Goal: Information Seeking & Learning: Learn about a topic

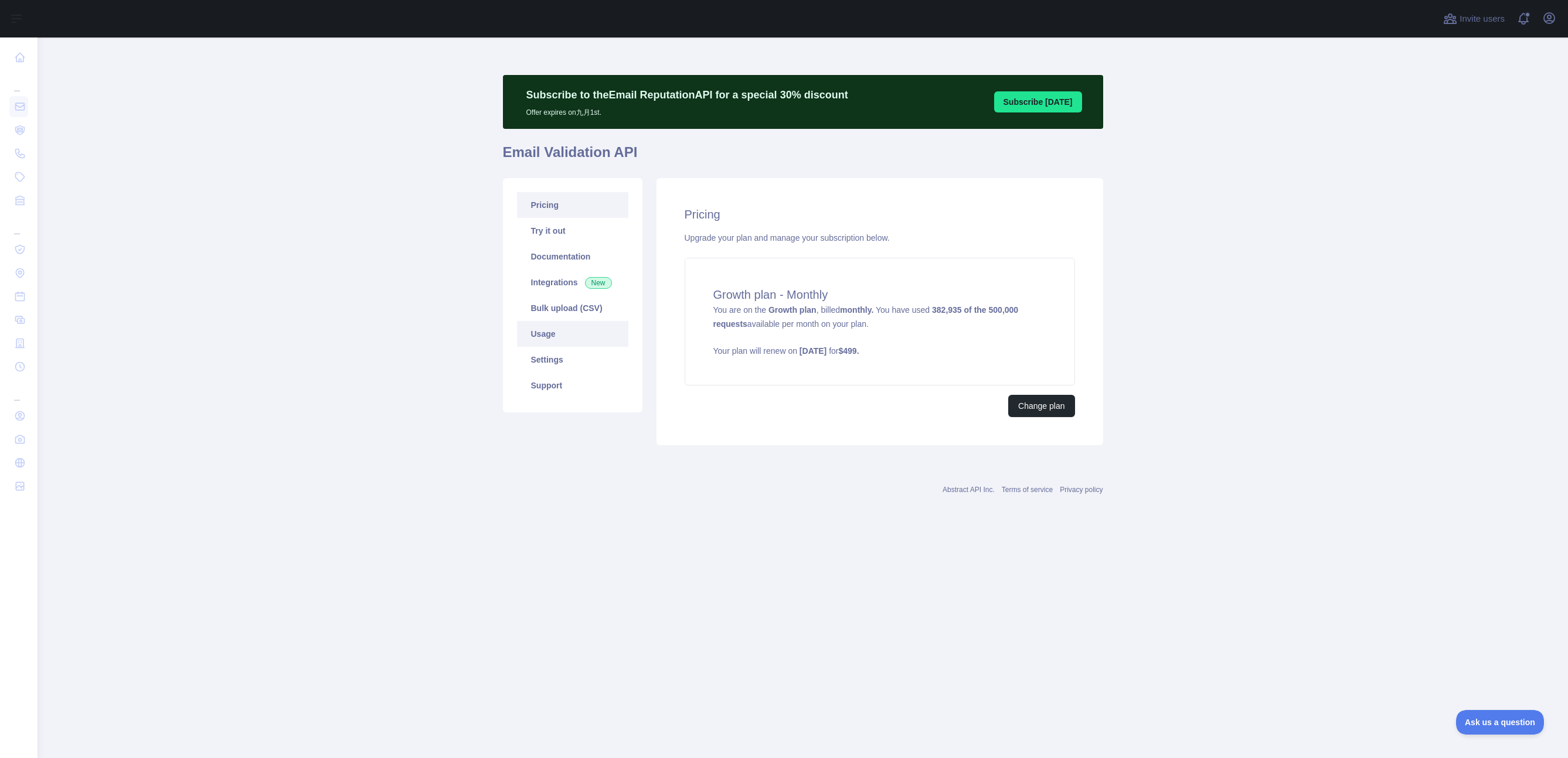
click at [539, 338] on link "Usage" at bounding box center [572, 335] width 111 height 26
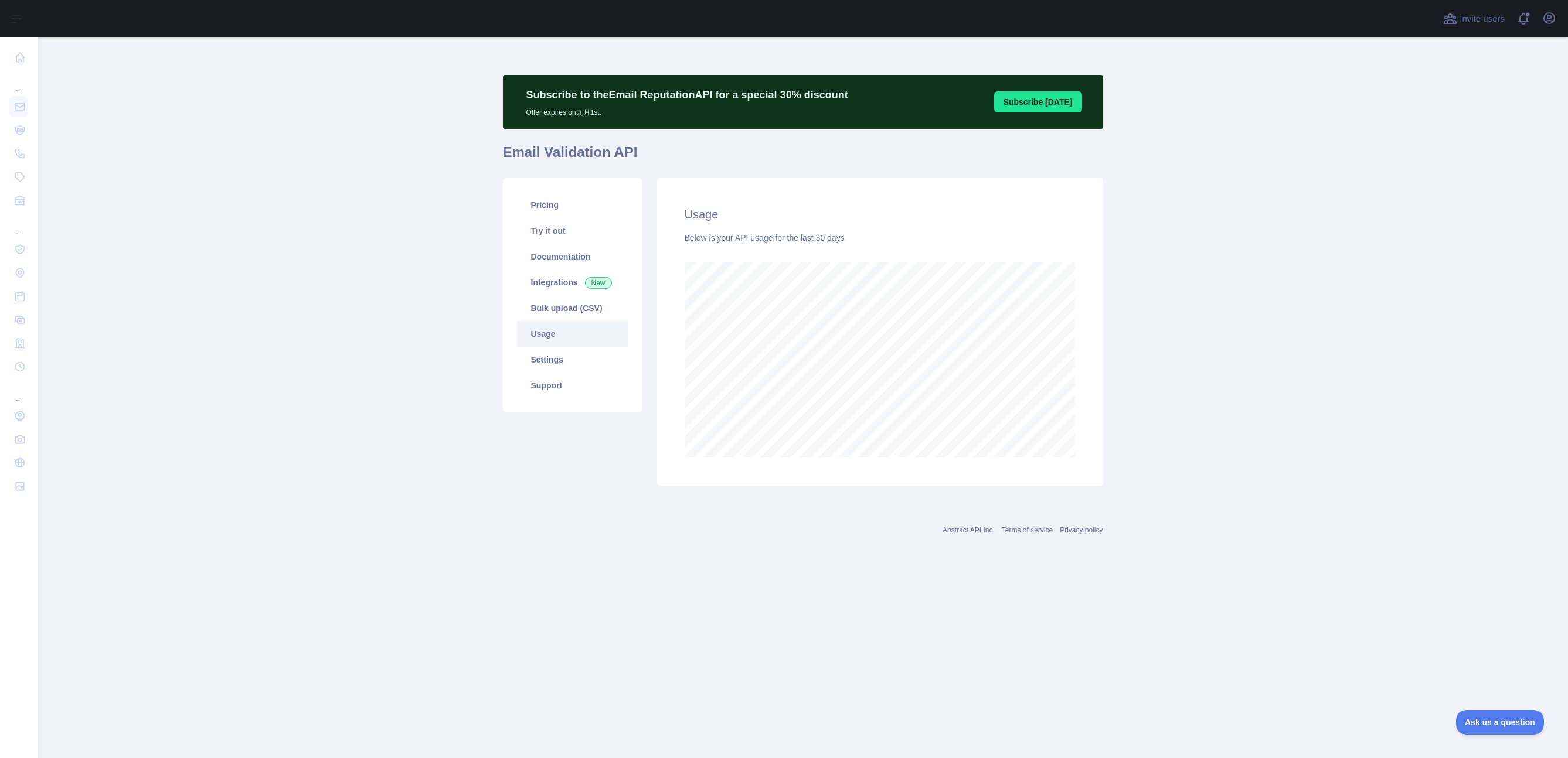
scroll to position [721, 1531]
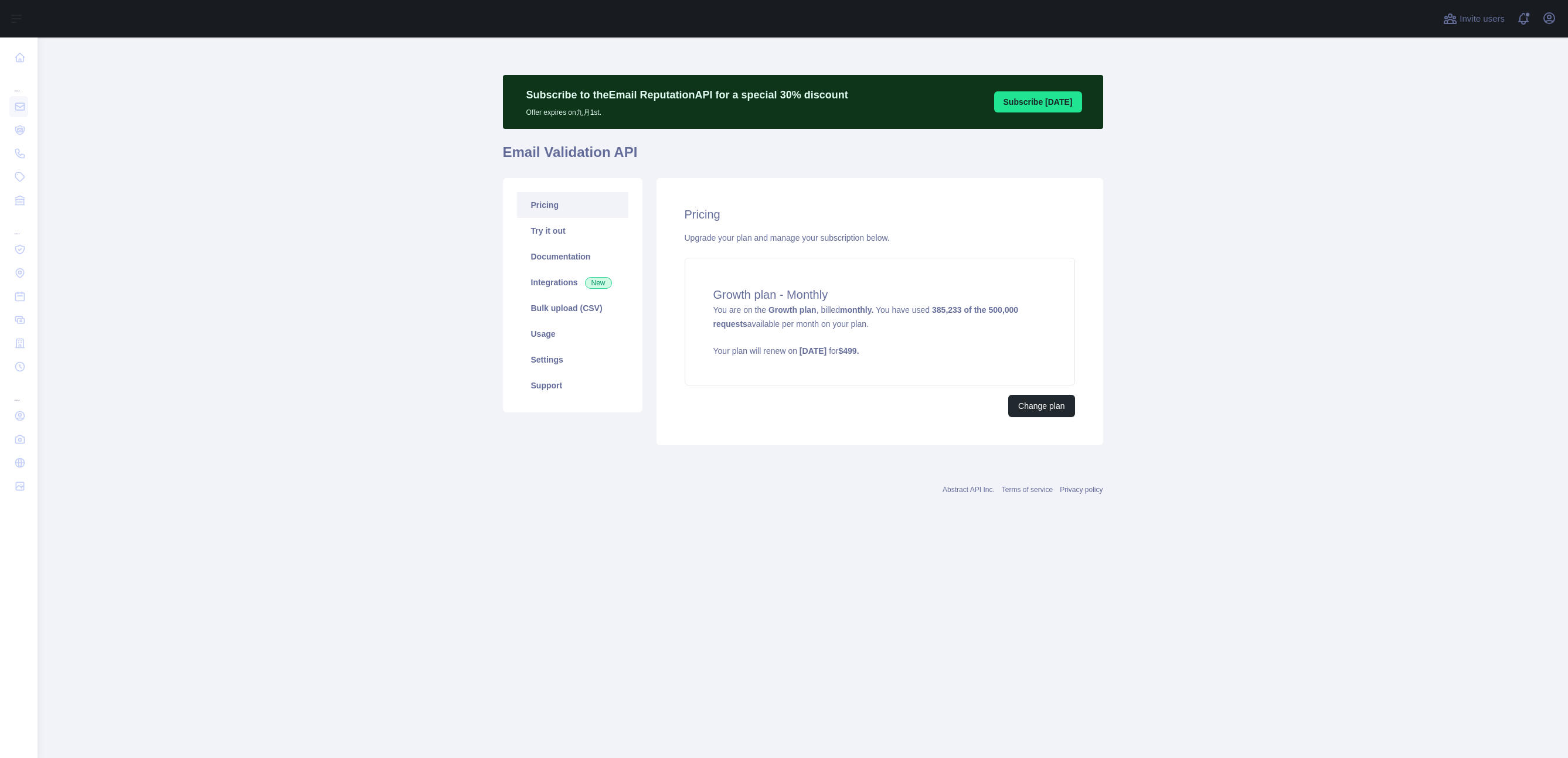
click at [280, 223] on main "Subscribe to the Email Reputation API for a special 30 % discount Offer expires…" at bounding box center [802, 397] width 1531 height 721
click at [547, 330] on link "Usage" at bounding box center [572, 335] width 111 height 26
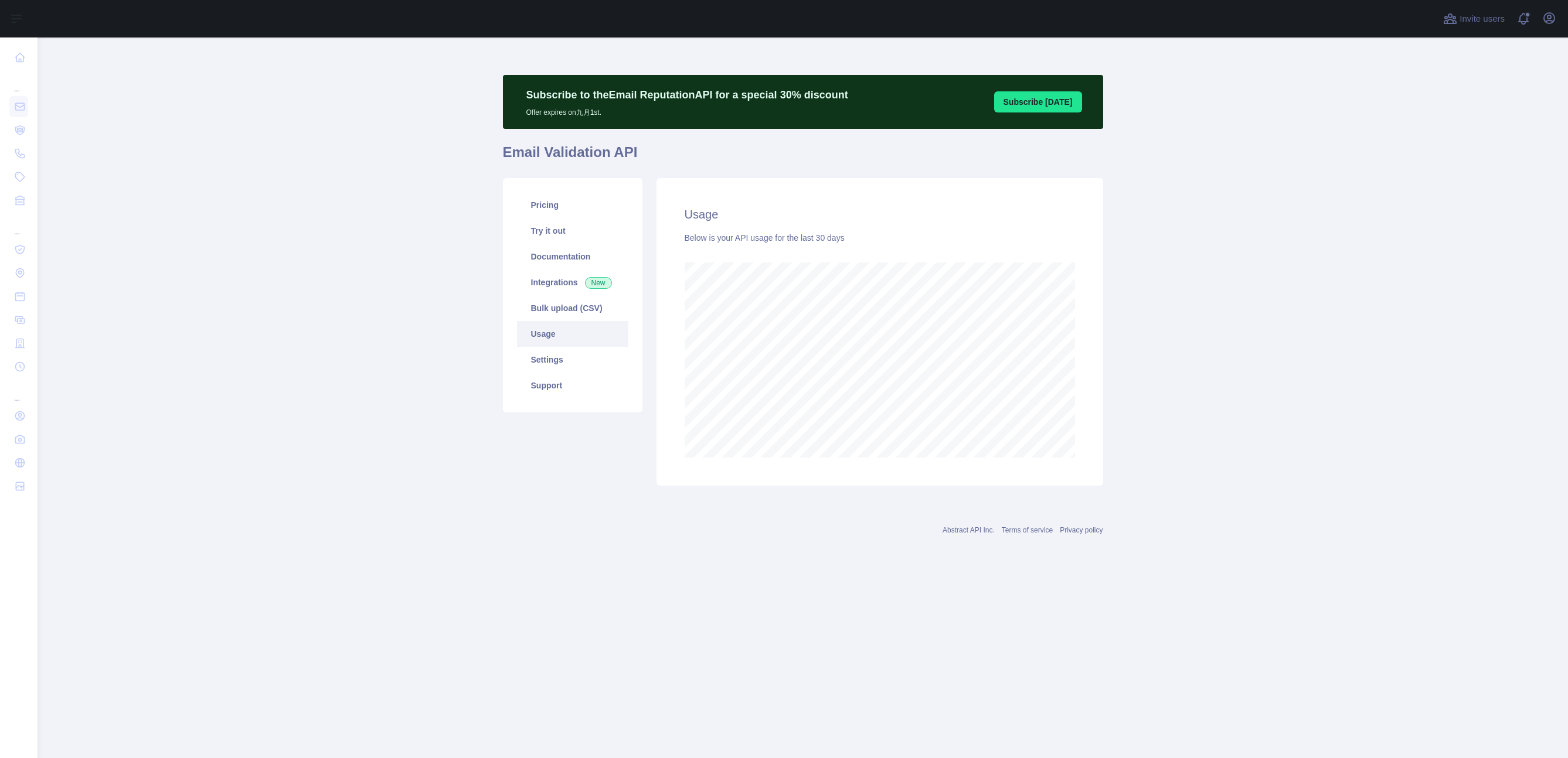
scroll to position [721, 1531]
click at [346, 318] on main "Subscribe to the Email Reputation API for a special 30 % discount Offer expires…" at bounding box center [802, 397] width 1531 height 721
click at [1274, 408] on main "Subscribe to the Email Reputation API for a special 30 % discount Offer expires…" at bounding box center [802, 397] width 1531 height 721
